Goal: Information Seeking & Learning: Check status

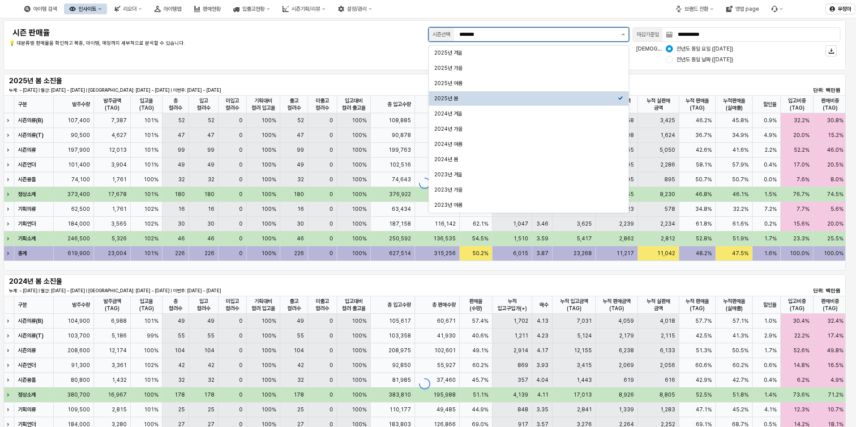
click at [626, 36] on button "제안 사항 표시" at bounding box center [623, 34] width 11 height 13
click at [507, 81] on div "2025년 여름" at bounding box center [527, 83] width 184 height 7
type input "********"
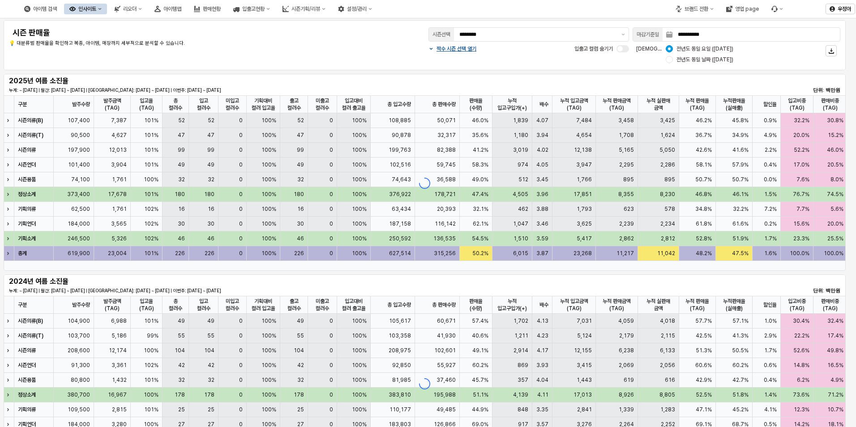
click at [511, 77] on div "2025년 여름 소진율 누계: ~ [DATE] | 월간: [DATE] ~ [DATE] | 지난주: [DATE] ~ [DATE] | 이번주: […" at bounding box center [425, 85] width 832 height 18
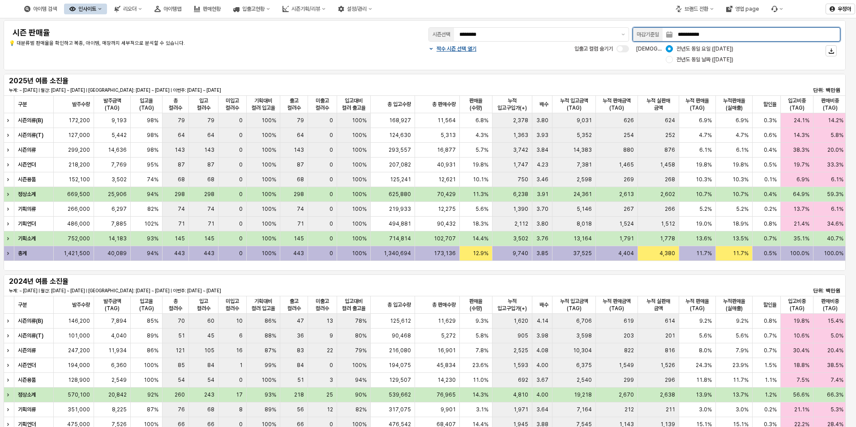
click at [719, 30] on input "**********" at bounding box center [757, 34] width 168 height 13
click at [741, 54] on icon "Next month" at bounding box center [739, 54] width 9 height 9
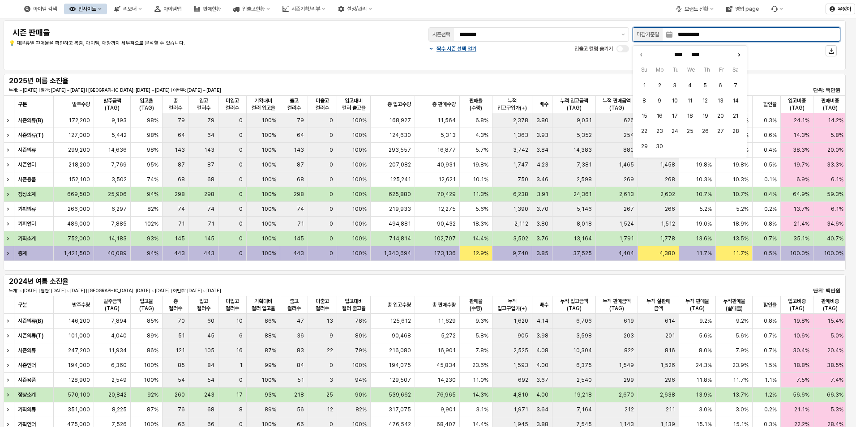
type input "******"
click at [658, 117] on button "11" at bounding box center [659, 115] width 13 height 13
type input "**********"
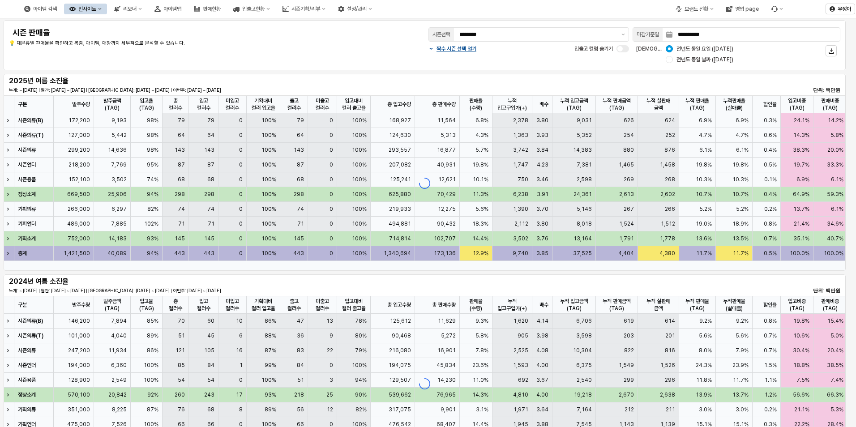
click at [525, 73] on div "2025년 여름 소진율 누계: ~ [DATE] | 월간: [DATE] ~ [DATE] | 지난주: [DATE] ~ [DATE] | 이번주: […" at bounding box center [425, 172] width 850 height 201
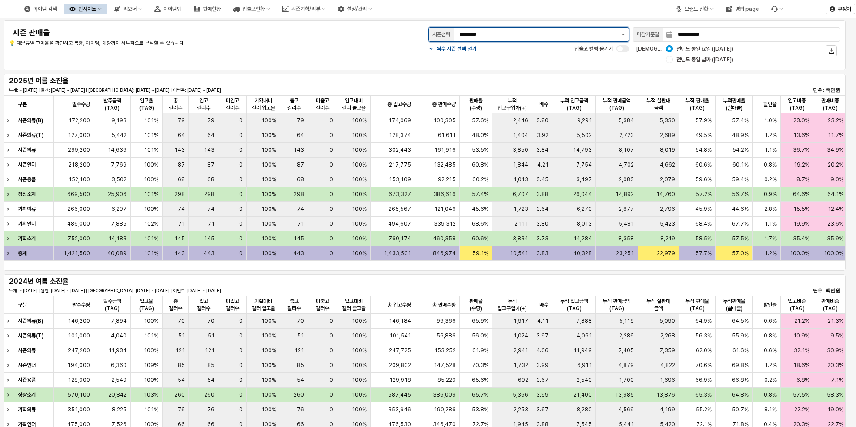
click at [627, 34] on button "제안 사항 표시" at bounding box center [623, 34] width 11 height 13
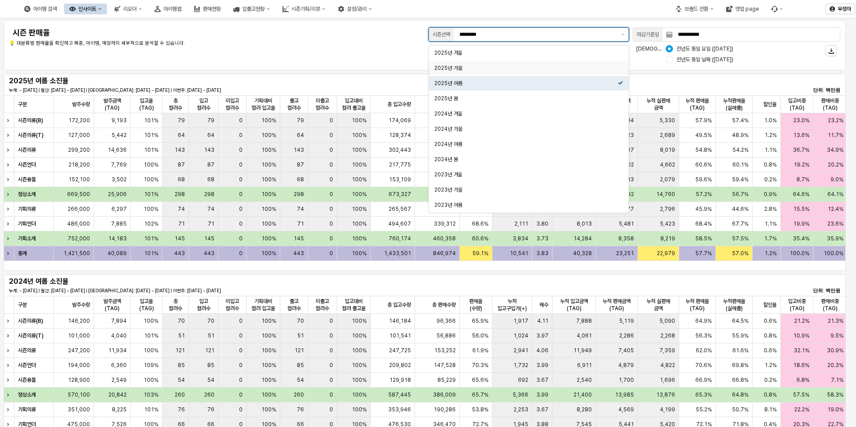
click at [475, 69] on div "2025년 가을" at bounding box center [527, 68] width 184 height 7
type input "********"
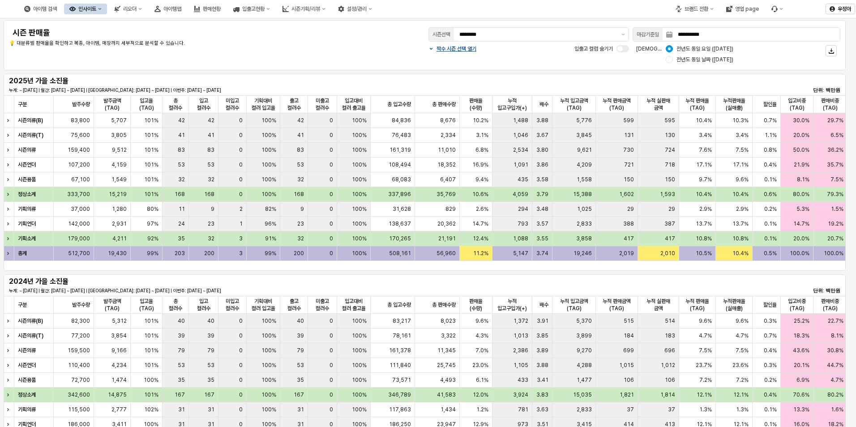
click at [503, 283] on div "2024년 가을 소진율 누계: ~ [DATE] | 월간: [DATE] ~ [DATE] | [GEOGRAPHIC_DATA]: [DATE] ~ […" at bounding box center [425, 285] width 832 height 18
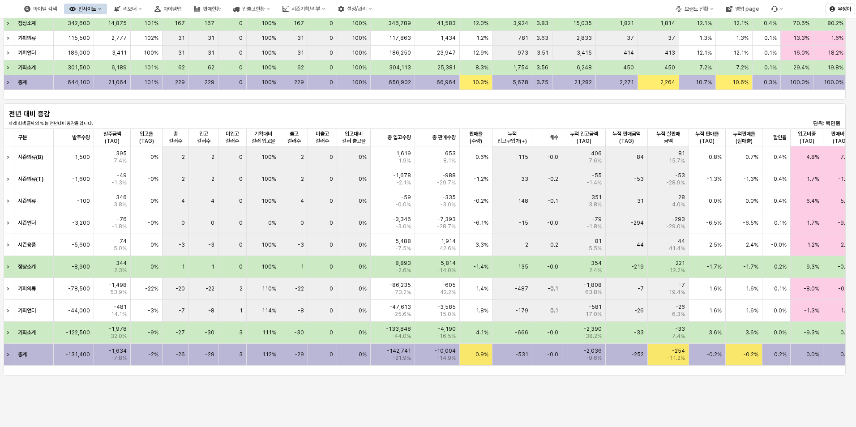
scroll to position [358, 0]
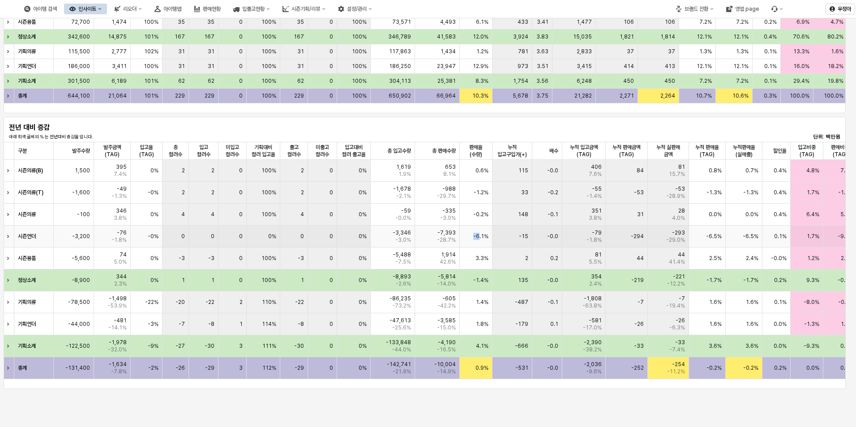
drag, startPoint x: 480, startPoint y: 239, endPoint x: 469, endPoint y: 239, distance: 10.8
click at [469, 239] on div "-6.1%" at bounding box center [476, 237] width 33 height 22
drag, startPoint x: 469, startPoint y: 239, endPoint x: 504, endPoint y: 257, distance: 39.3
click at [504, 257] on div "2" at bounding box center [513, 259] width 40 height 22
drag, startPoint x: 491, startPoint y: 220, endPoint x: 471, endPoint y: 215, distance: 19.8
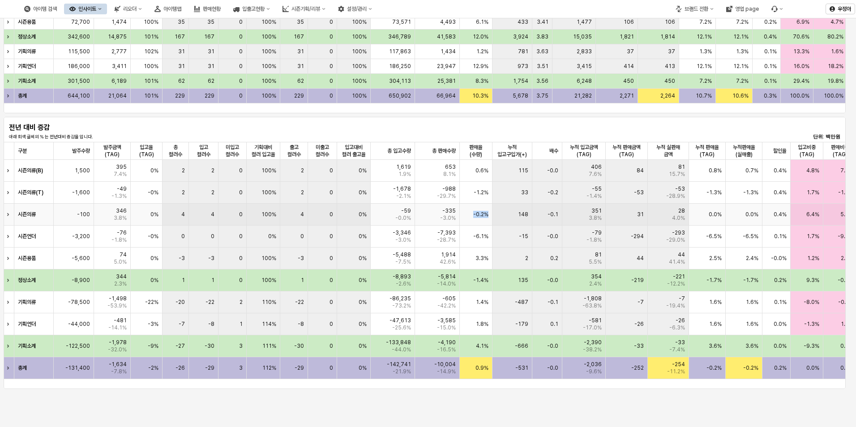
click at [471, 215] on div "-0.2%" at bounding box center [476, 215] width 33 height 22
drag, startPoint x: 471, startPoint y: 215, endPoint x: 500, endPoint y: 246, distance: 42.2
click at [507, 238] on div "-15" at bounding box center [513, 237] width 40 height 22
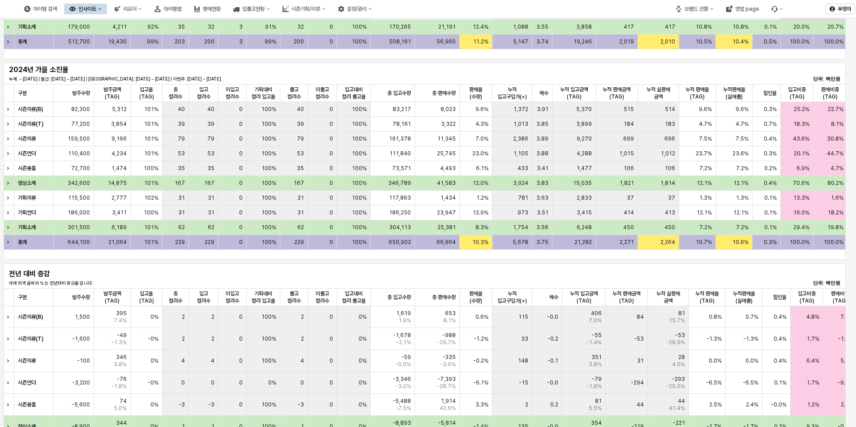
scroll to position [0, 0]
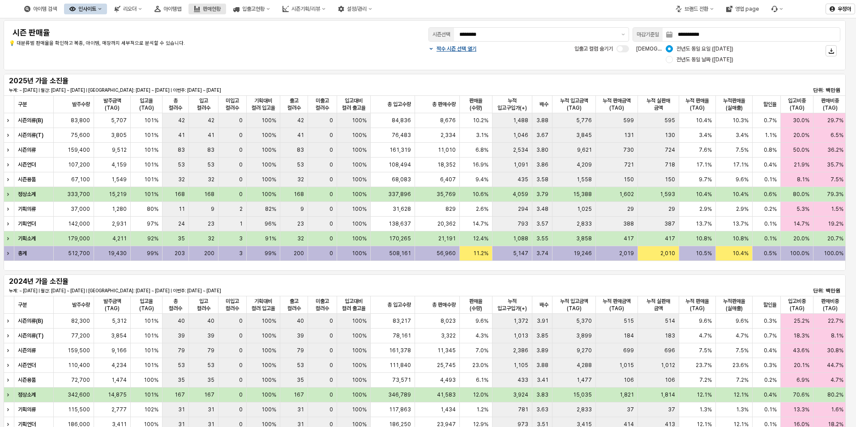
click at [221, 9] on div "판매현황" at bounding box center [212, 9] width 18 height 6
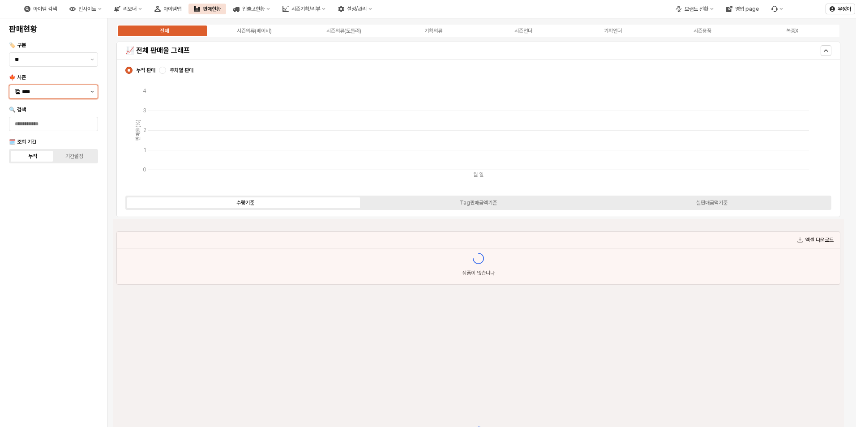
click at [92, 92] on icon "제안 사항 표시" at bounding box center [92, 92] width 4 height 2
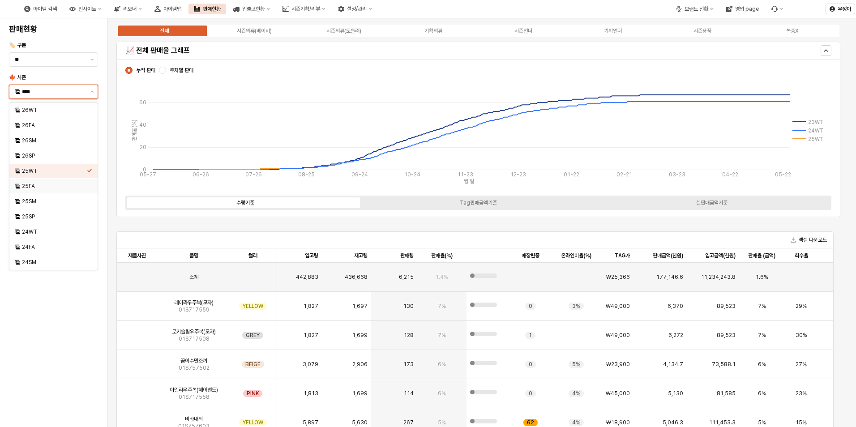
click at [39, 183] on div "25FA" at bounding box center [54, 186] width 65 height 7
type input "****"
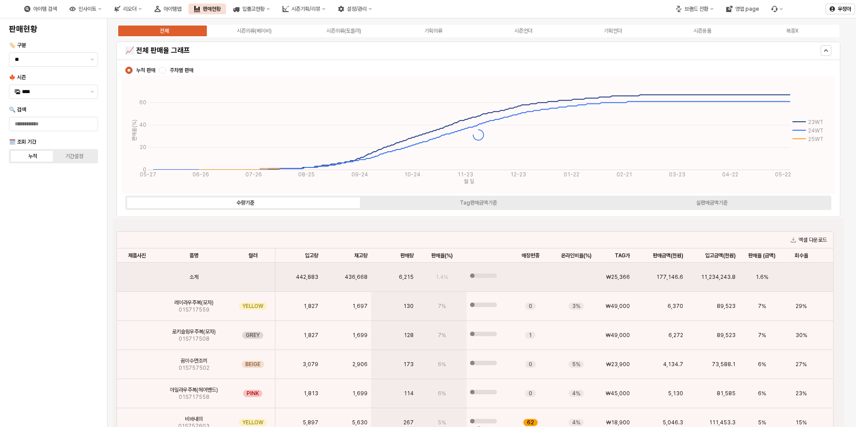
click at [276, 230] on div "App Frame" at bounding box center [479, 432] width 732 height 426
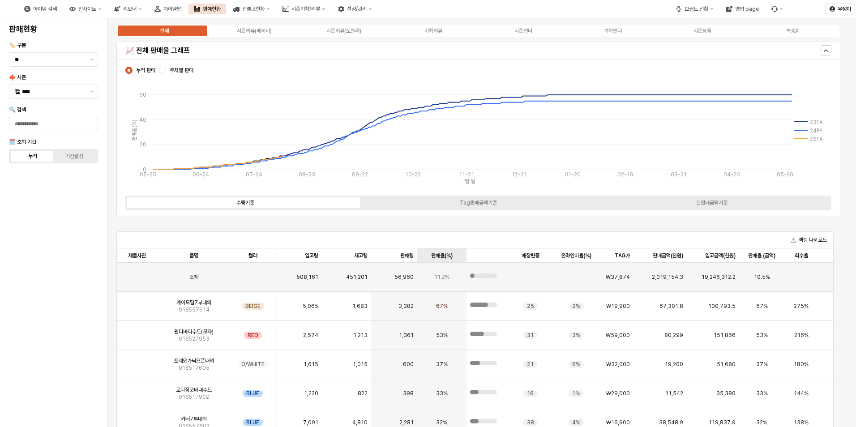
click at [441, 257] on div "판매율(%) 판매율(%)" at bounding box center [441, 256] width 49 height 14
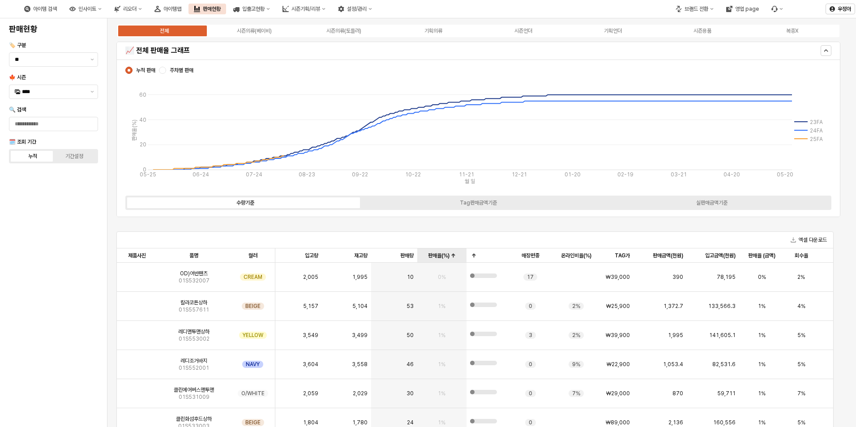
click at [441, 257] on div "판매율(%) 판매율(%)" at bounding box center [441, 256] width 49 height 14
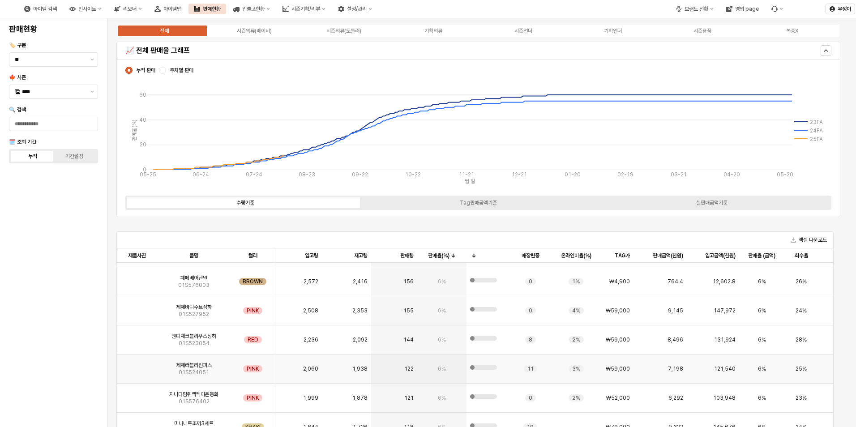
scroll to position [3180, 0]
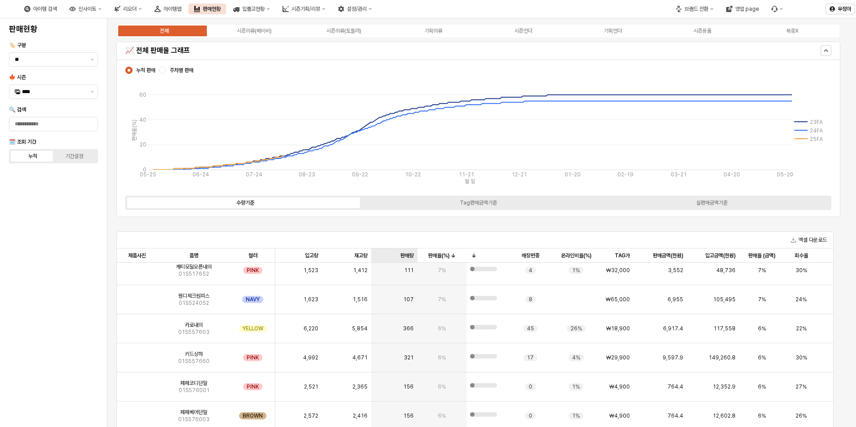
click at [409, 258] on div "판매량 판매량" at bounding box center [394, 256] width 46 height 14
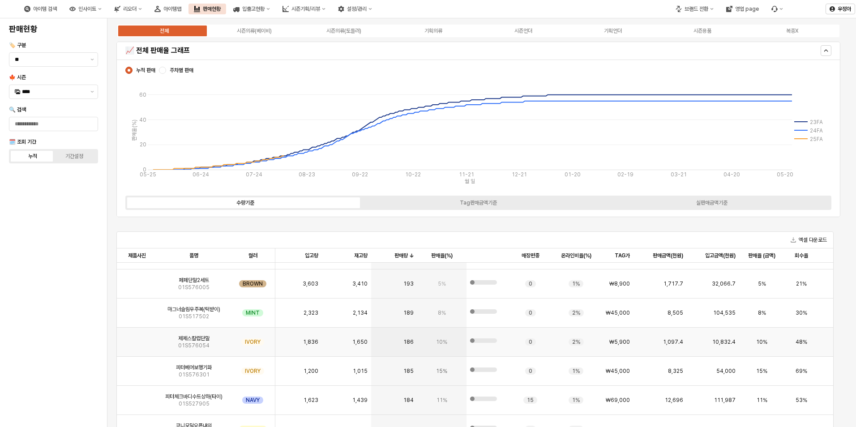
click at [455, 338] on div "10%" at bounding box center [441, 342] width 49 height 29
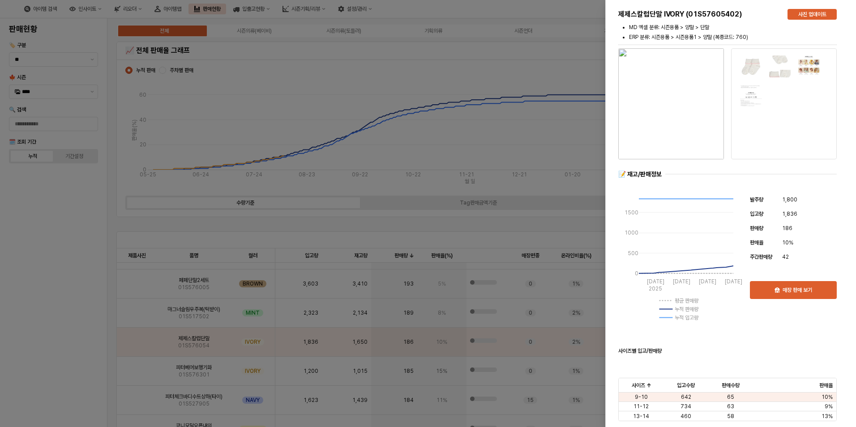
click at [482, 163] on div at bounding box center [428, 213] width 856 height 427
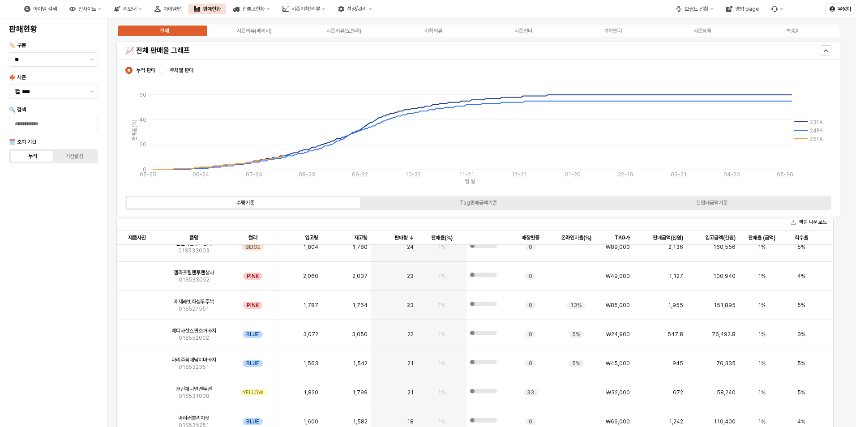
scroll to position [222, 0]
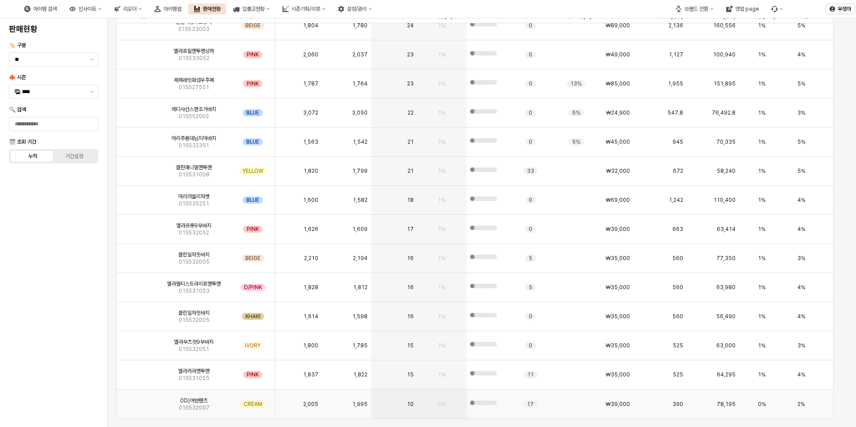
click at [409, 401] on span "10" at bounding box center [410, 404] width 7 height 7
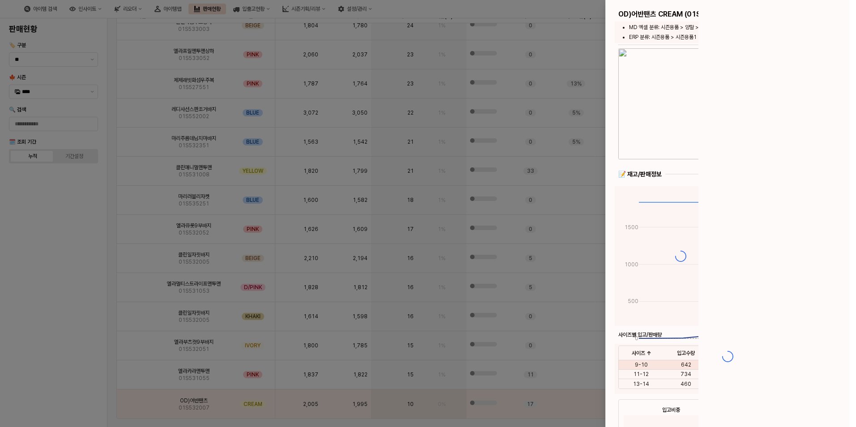
click at [413, 373] on div at bounding box center [428, 213] width 856 height 427
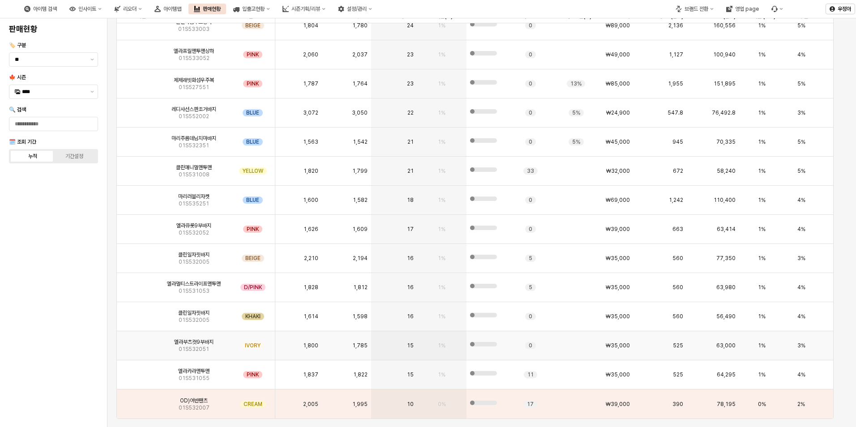
click at [416, 343] on div "15" at bounding box center [394, 345] width 46 height 29
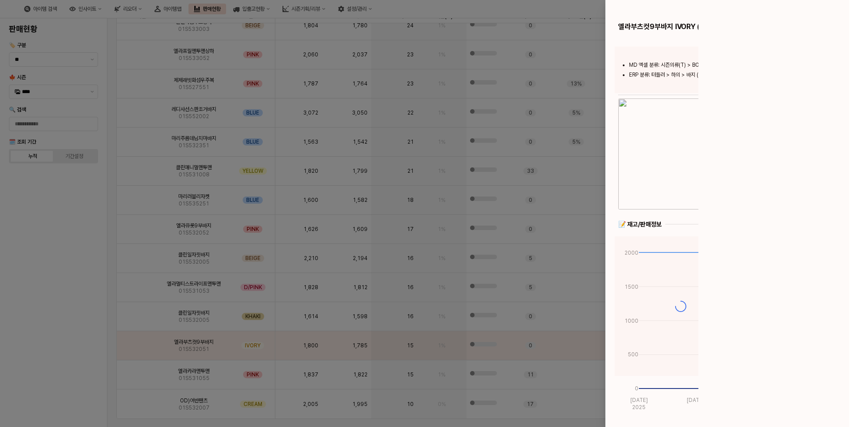
click at [407, 279] on div at bounding box center [428, 213] width 856 height 427
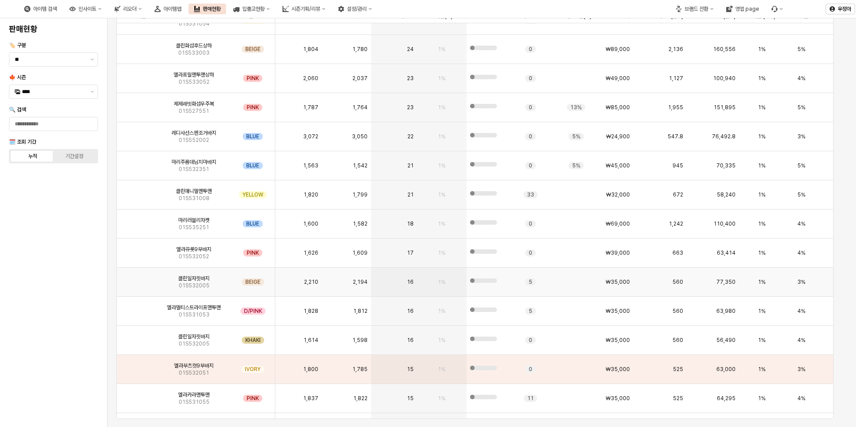
scroll to position [5419, 0]
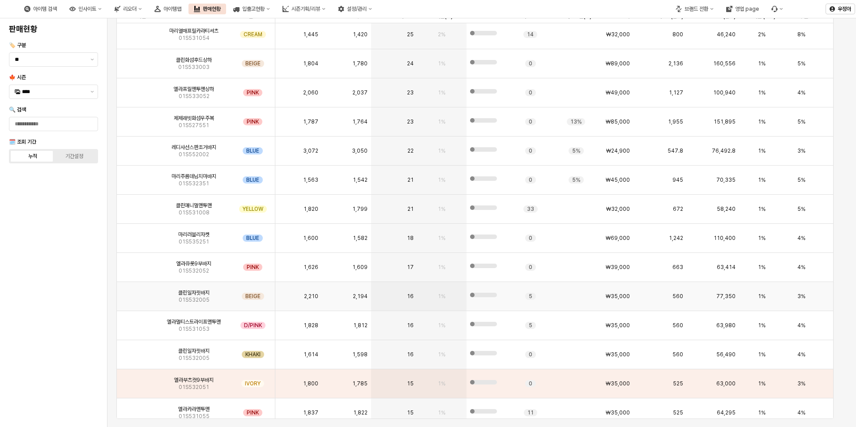
click at [406, 280] on div "17" at bounding box center [394, 267] width 46 height 29
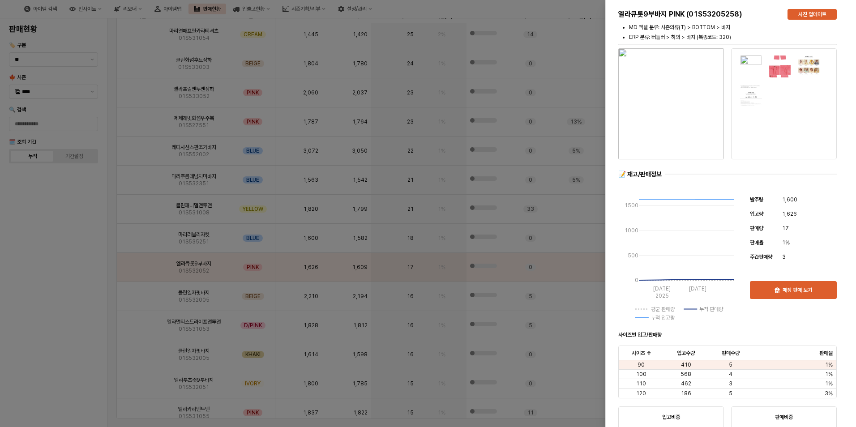
click at [94, 241] on div at bounding box center [428, 213] width 856 height 427
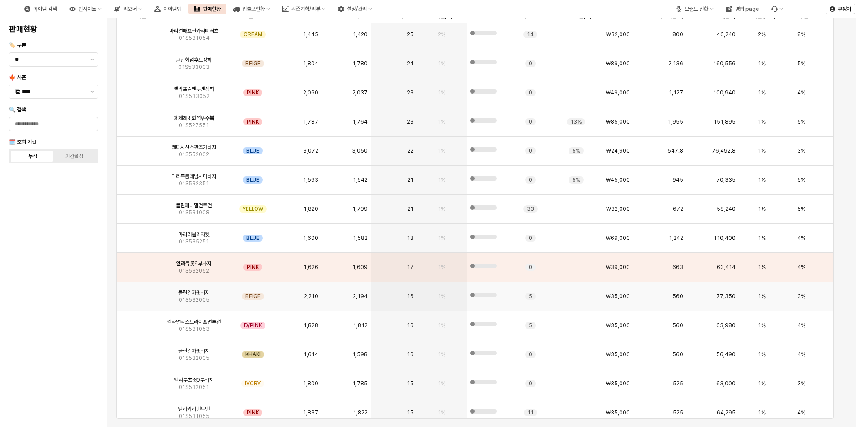
click at [302, 289] on div "2,210" at bounding box center [298, 296] width 47 height 29
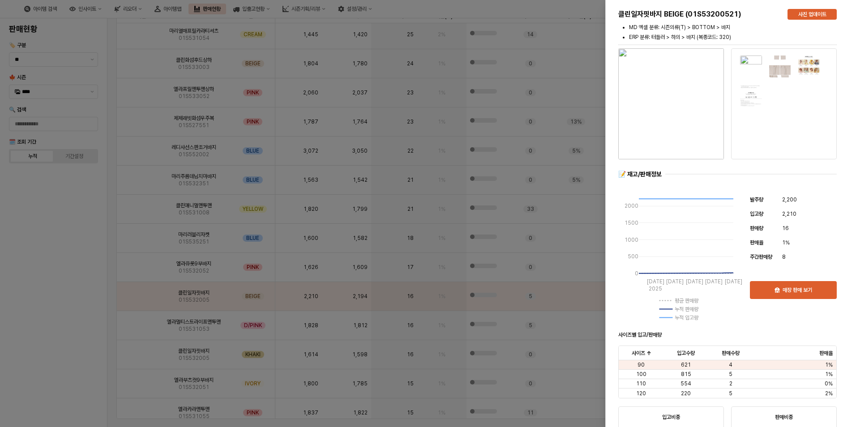
click at [329, 168] on div at bounding box center [428, 213] width 856 height 427
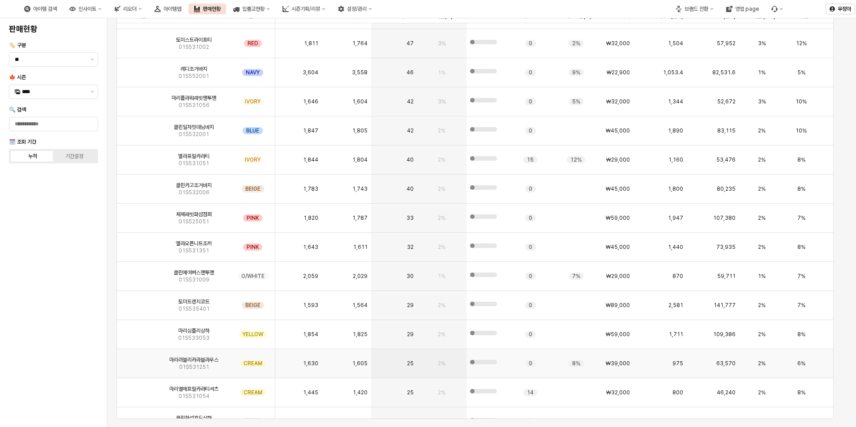
scroll to position [5031, 0]
